Goal: Task Accomplishment & Management: Manage account settings

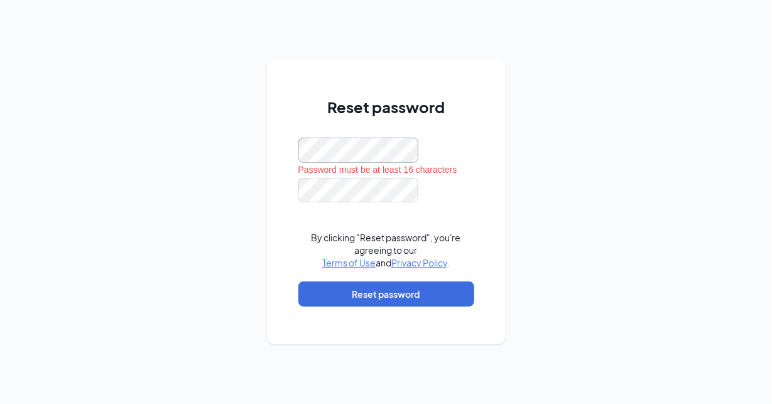
click at [161, 151] on div "Reset password Password must be at least 16 characters By clicking "Reset passw…" at bounding box center [386, 202] width 772 height 404
click at [150, 143] on div "Reset password Password must be at least 16 characters By clicking "Reset passw…" at bounding box center [386, 202] width 772 height 404
click at [104, 190] on div "Reset password Passwords do not match By clicking "Reset password", you're agre…" at bounding box center [386, 202] width 772 height 404
click at [255, 143] on div "Reset password Passwords do not match By clicking "Reset password", you're agre…" at bounding box center [386, 202] width 772 height 404
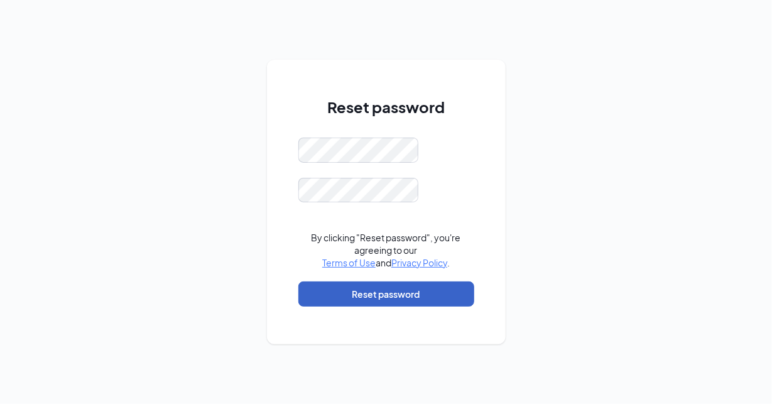
click at [441, 303] on button "Reset password" at bounding box center [386, 293] width 176 height 25
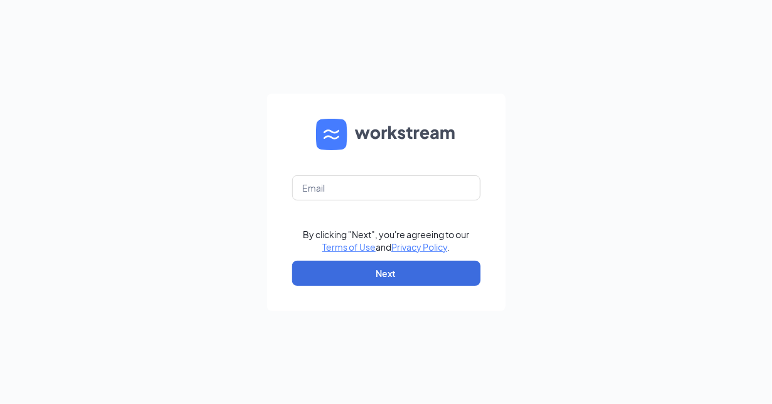
drag, startPoint x: 610, startPoint y: 305, endPoint x: 612, endPoint y: 298, distance: 7.2
click at [612, 298] on div "By clicking "Next", you're agreeing to our Terms of Use and Privacy Policy . Ne…" at bounding box center [386, 202] width 772 height 404
click at [408, 193] on input "text" at bounding box center [386, 187] width 188 height 25
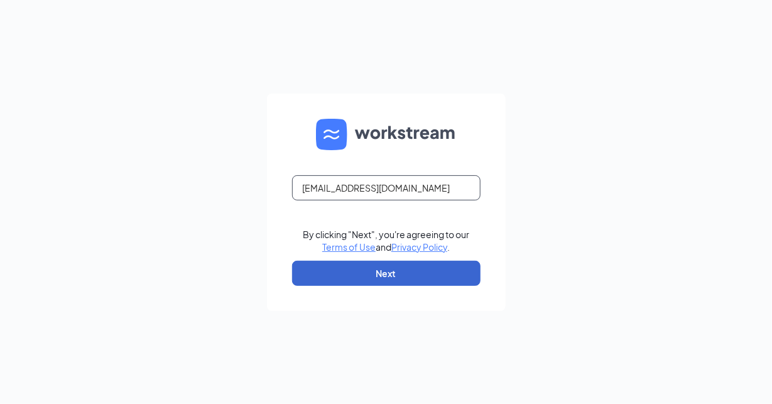
type input "4632popeyes@eatoutnow.net"
click at [423, 266] on button "Next" at bounding box center [386, 273] width 188 height 25
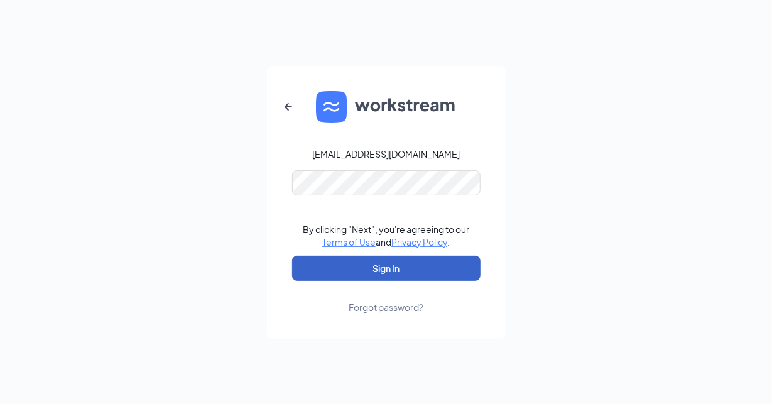
click at [397, 278] on button "Sign In" at bounding box center [386, 268] width 188 height 25
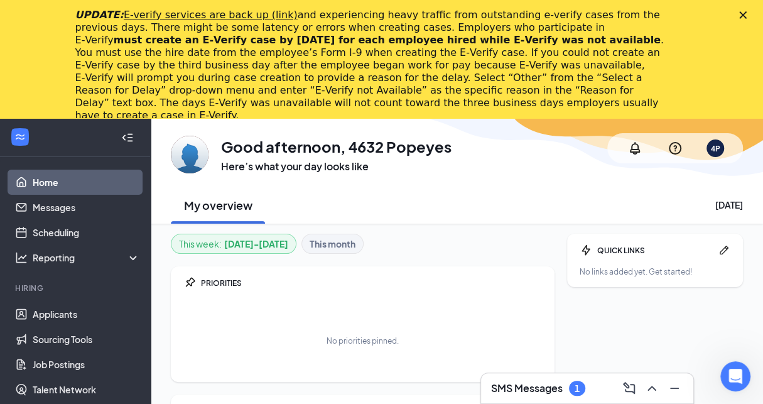
click at [747, 13] on icon "Close" at bounding box center [743, 15] width 8 height 8
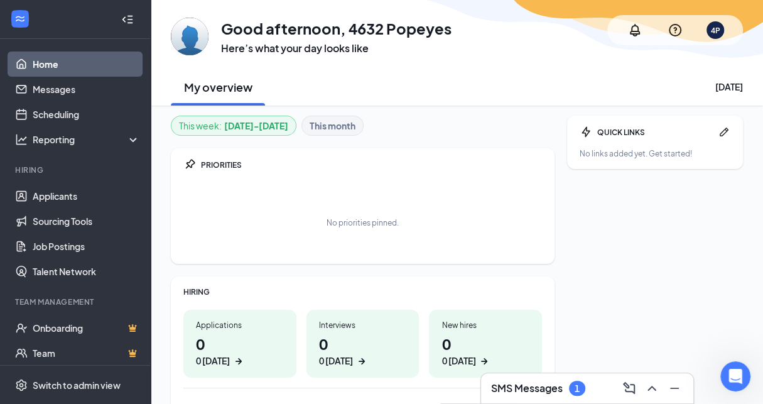
click at [519, 393] on h3 "SMS Messages" at bounding box center [527, 388] width 72 height 14
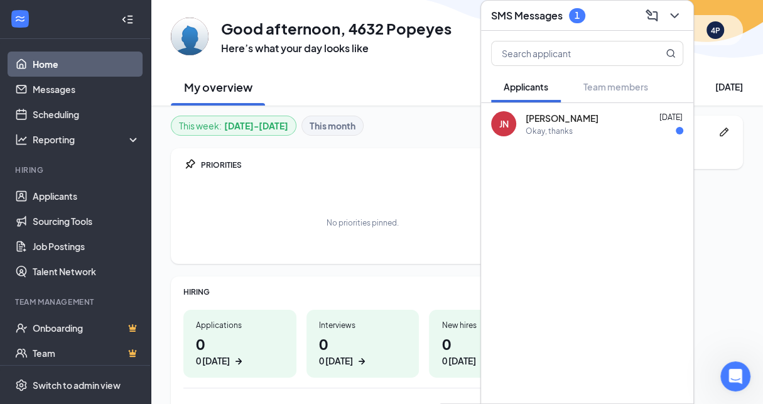
click at [537, 117] on span "[PERSON_NAME]" at bounding box center [562, 118] width 73 height 13
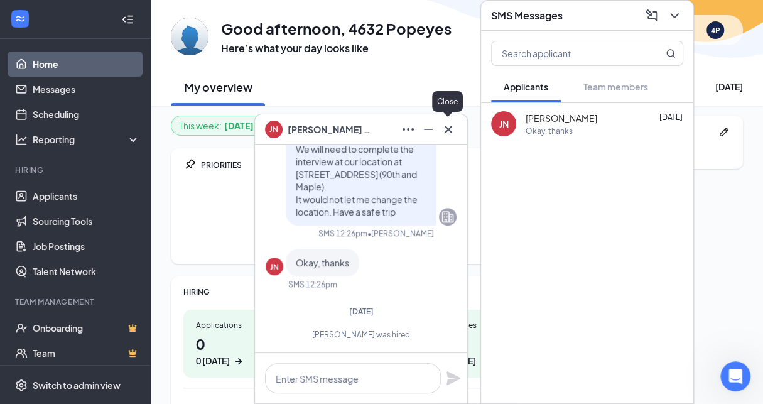
click at [453, 133] on icon "Cross" at bounding box center [448, 129] width 15 height 15
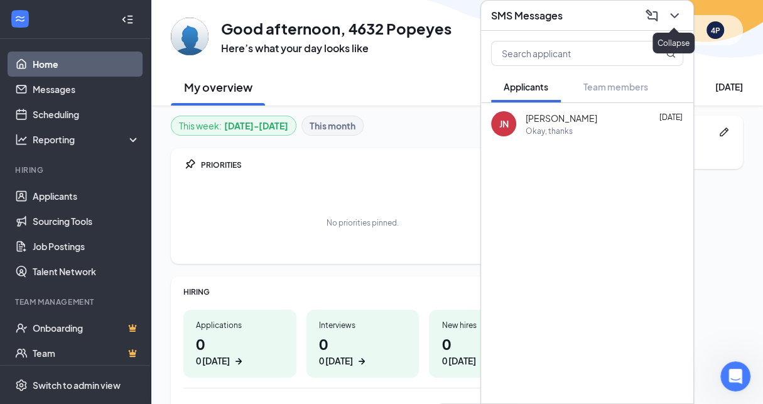
click at [672, 19] on icon "ChevronDown" at bounding box center [674, 15] width 15 height 15
